Goal: Task Accomplishment & Management: Use online tool/utility

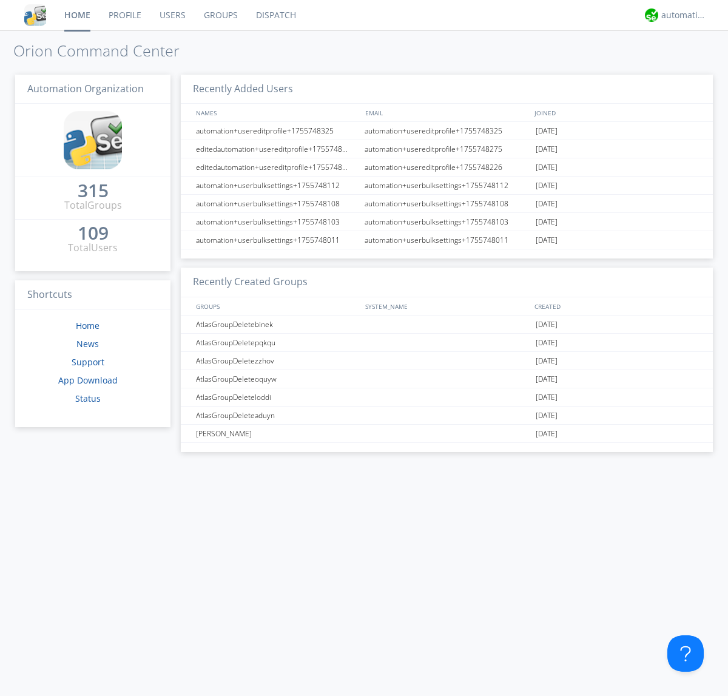
click at [275, 15] on link "Dispatch" at bounding box center [276, 15] width 58 height 30
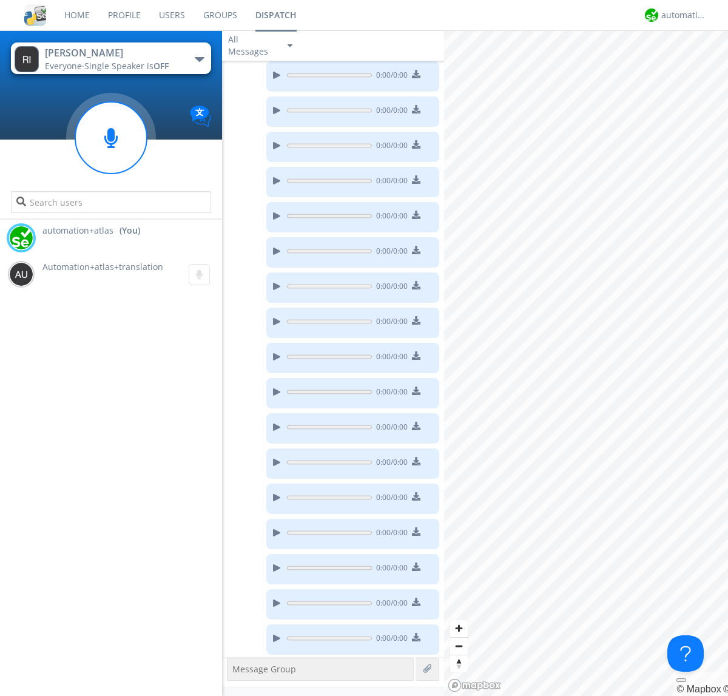
scroll to position [170, 0]
click at [199, 59] on div "button" at bounding box center [200, 59] width 10 height 5
click at [0, 0] on span "AtlasGroupDispatch" at bounding box center [0, 0] width 0 height 0
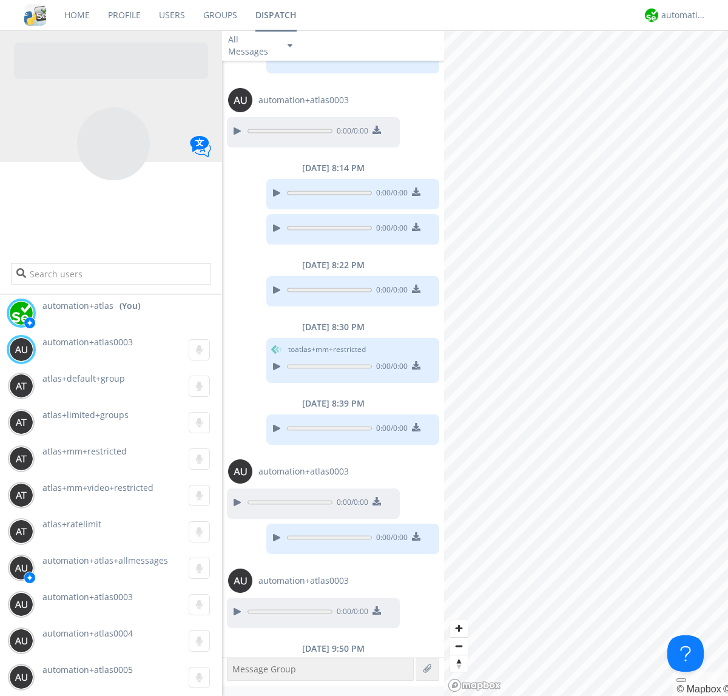
scroll to position [573, 0]
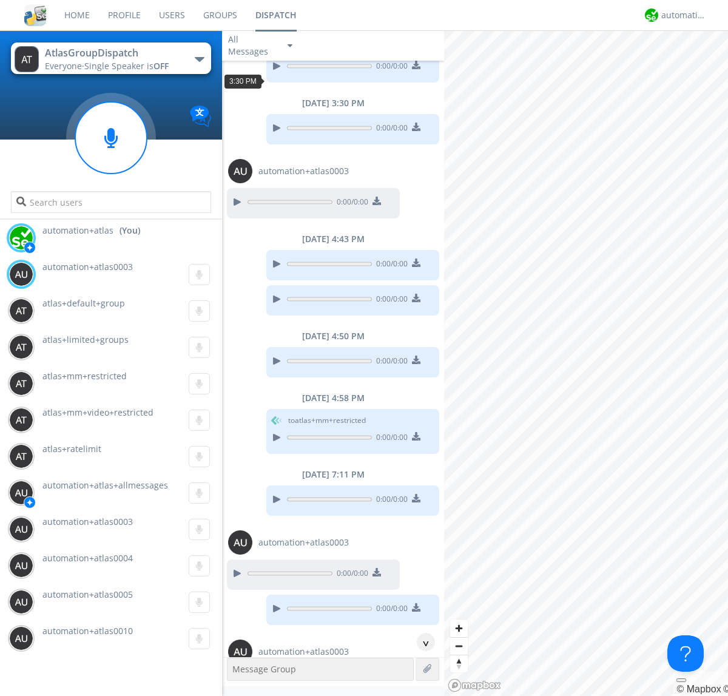
scroll to position [417, 0]
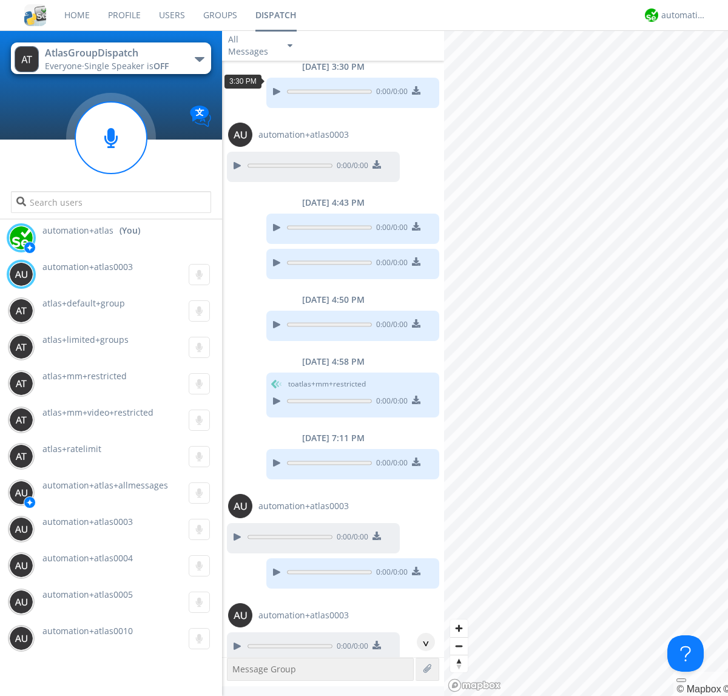
click at [421, 642] on div "^" at bounding box center [426, 641] width 18 height 18
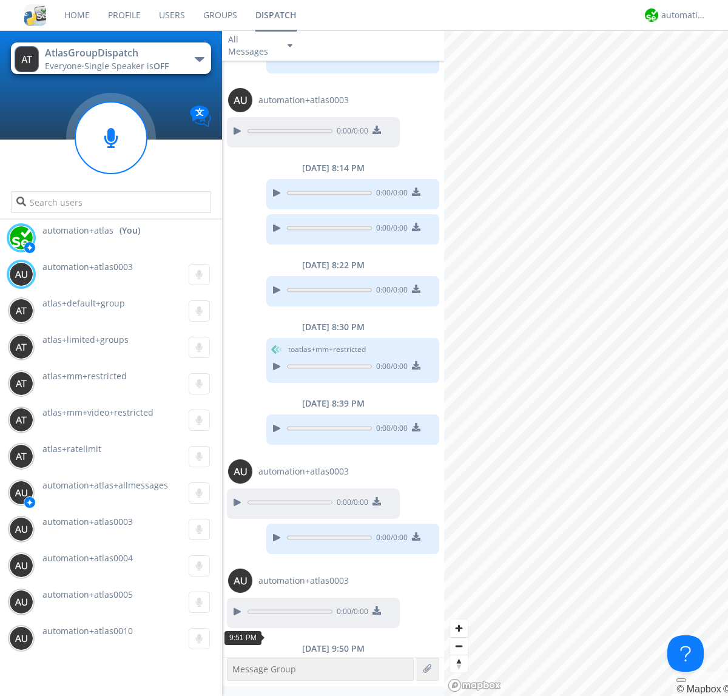
scroll to position [968, 0]
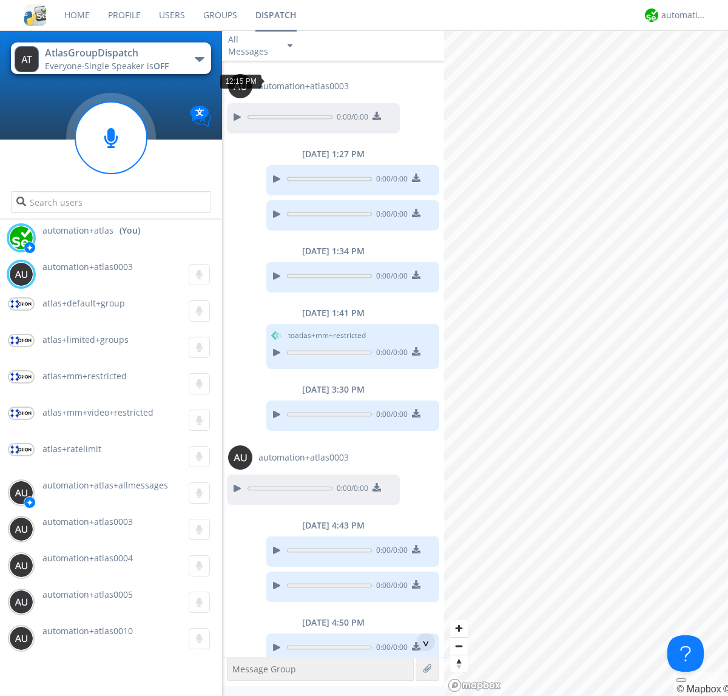
scroll to position [22, 0]
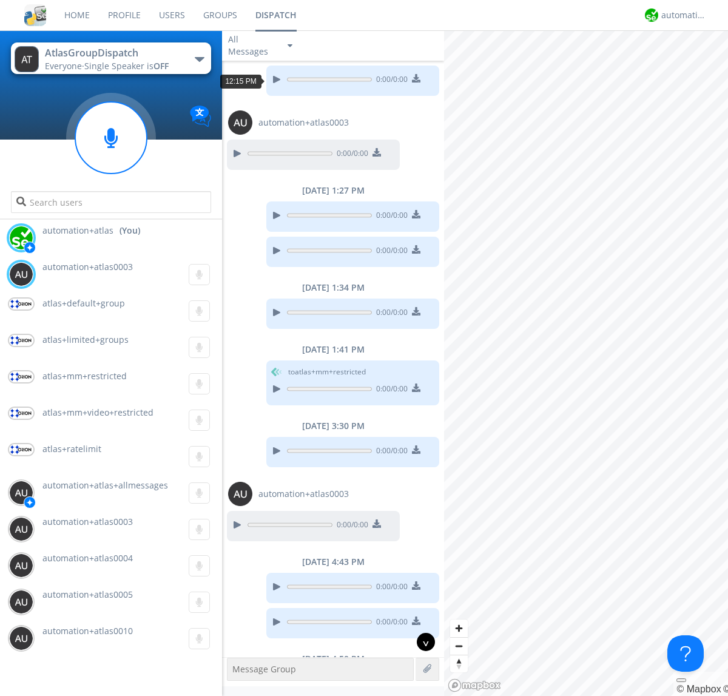
click at [421, 642] on div "^" at bounding box center [426, 641] width 18 height 18
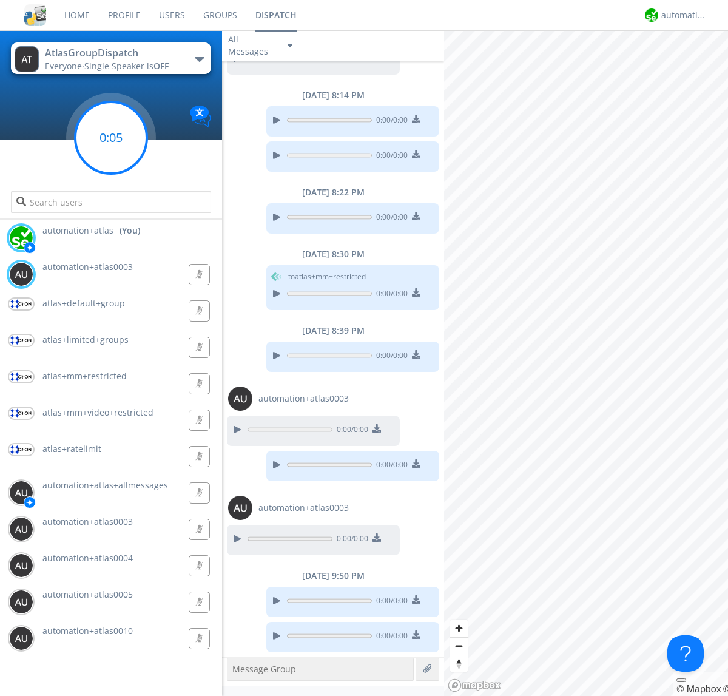
scroll to position [1030, 0]
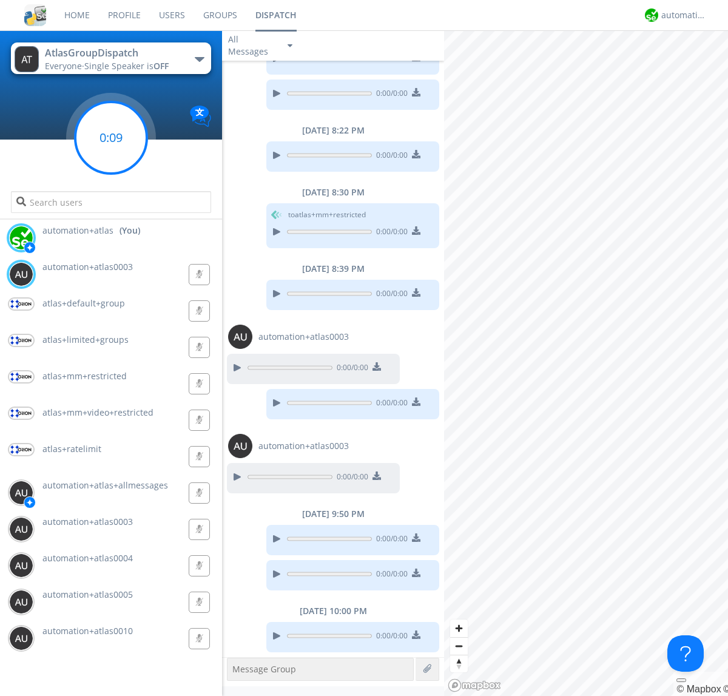
click at [111, 138] on g at bounding box center [111, 138] width 72 height 72
